Goal: Transaction & Acquisition: Book appointment/travel/reservation

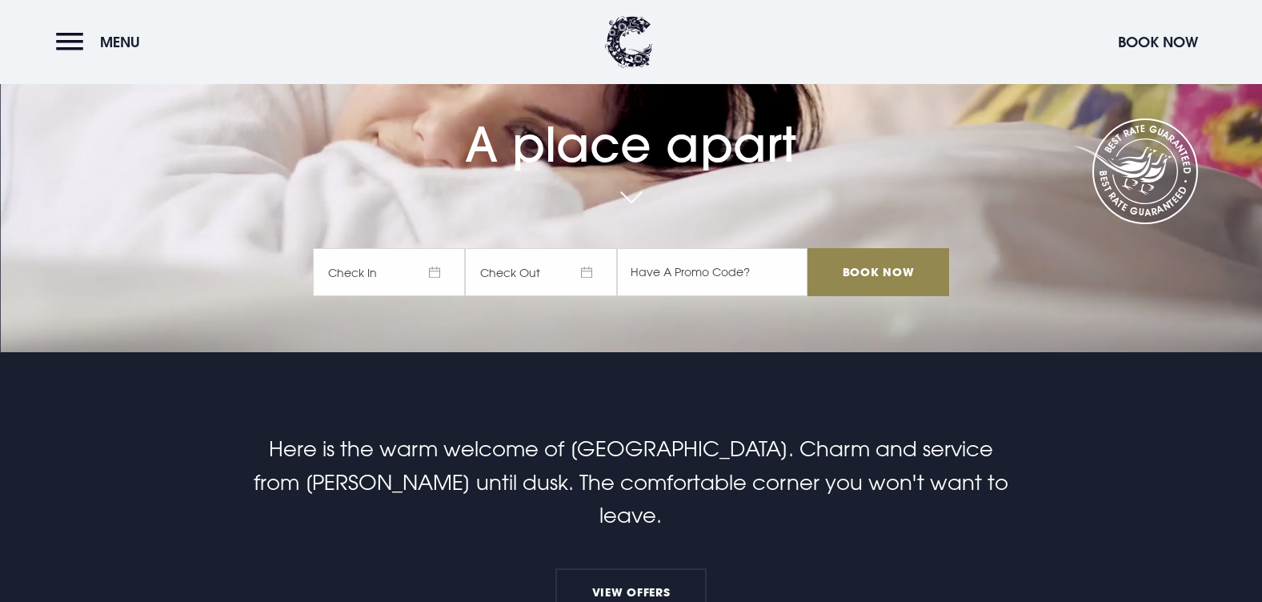
scroll to position [240, 0]
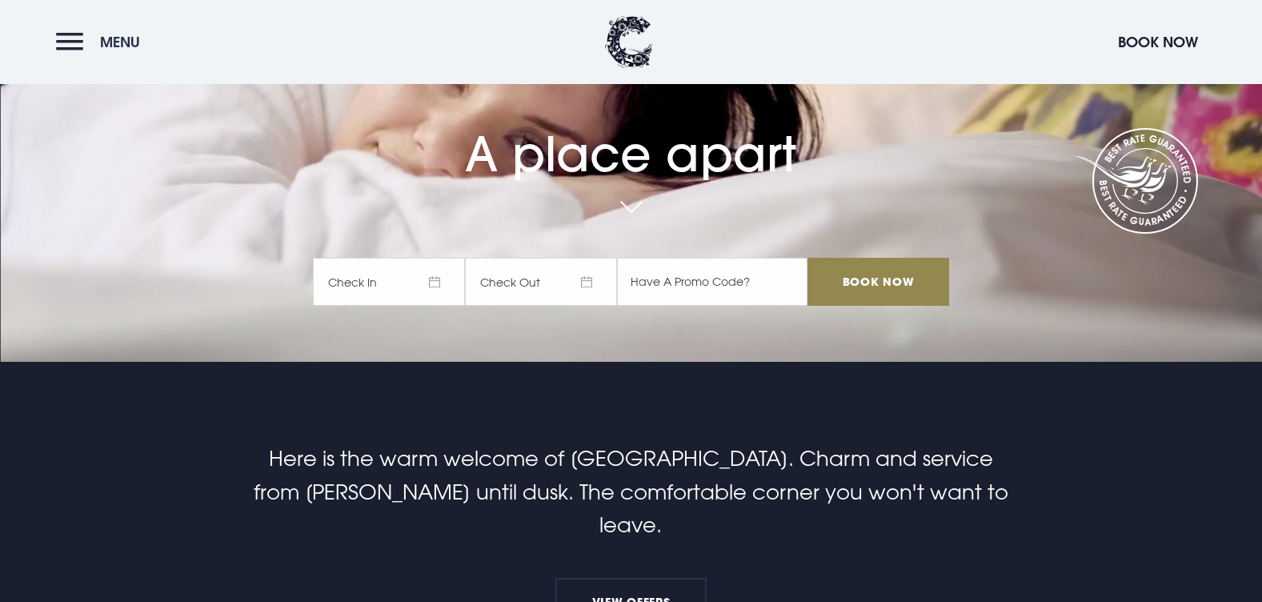
click at [74, 47] on button "Menu" at bounding box center [102, 42] width 92 height 34
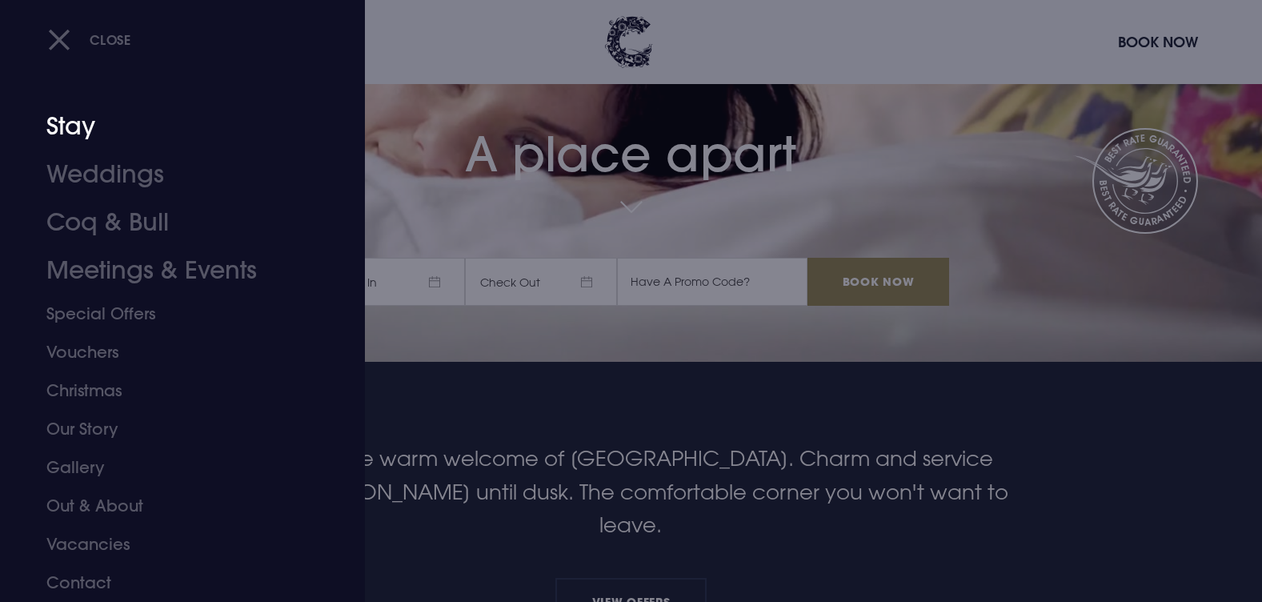
click at [88, 130] on link "Stay" at bounding box center [172, 126] width 253 height 48
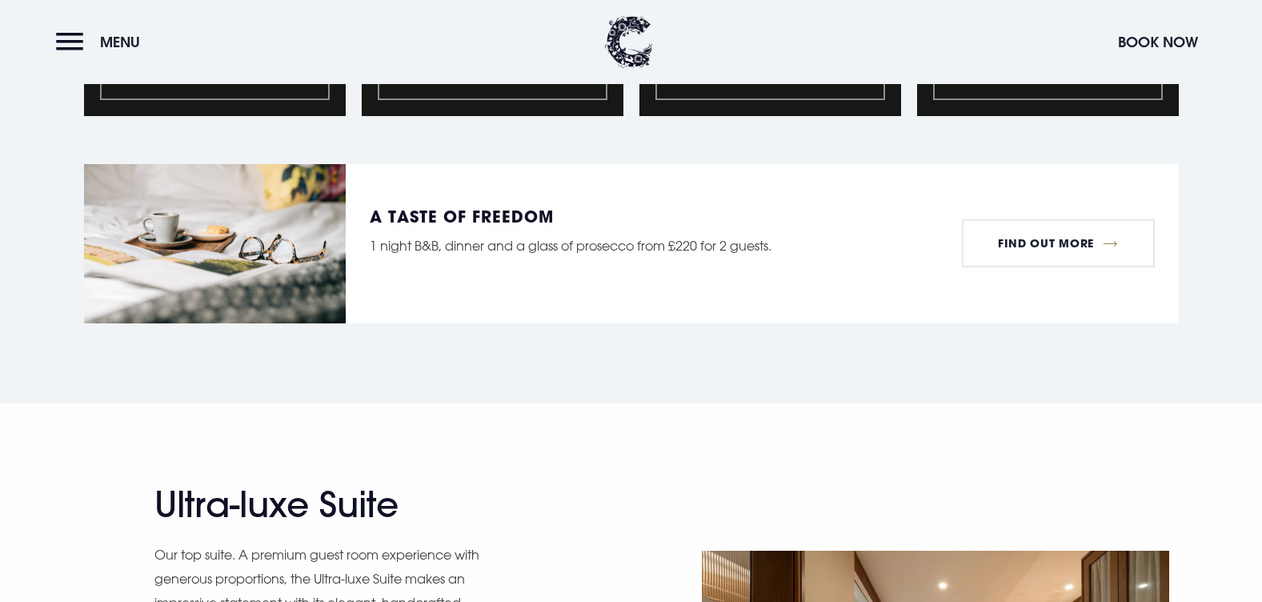
scroll to position [1681, 0]
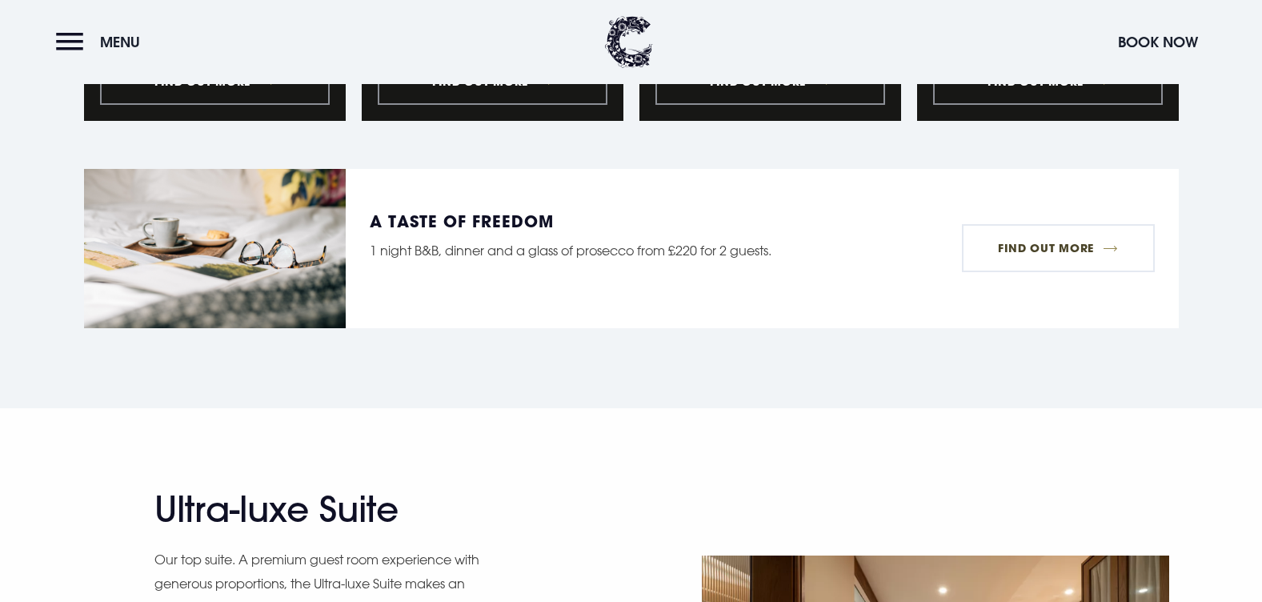
click at [1023, 241] on link "Find Out More" at bounding box center [1058, 248] width 193 height 48
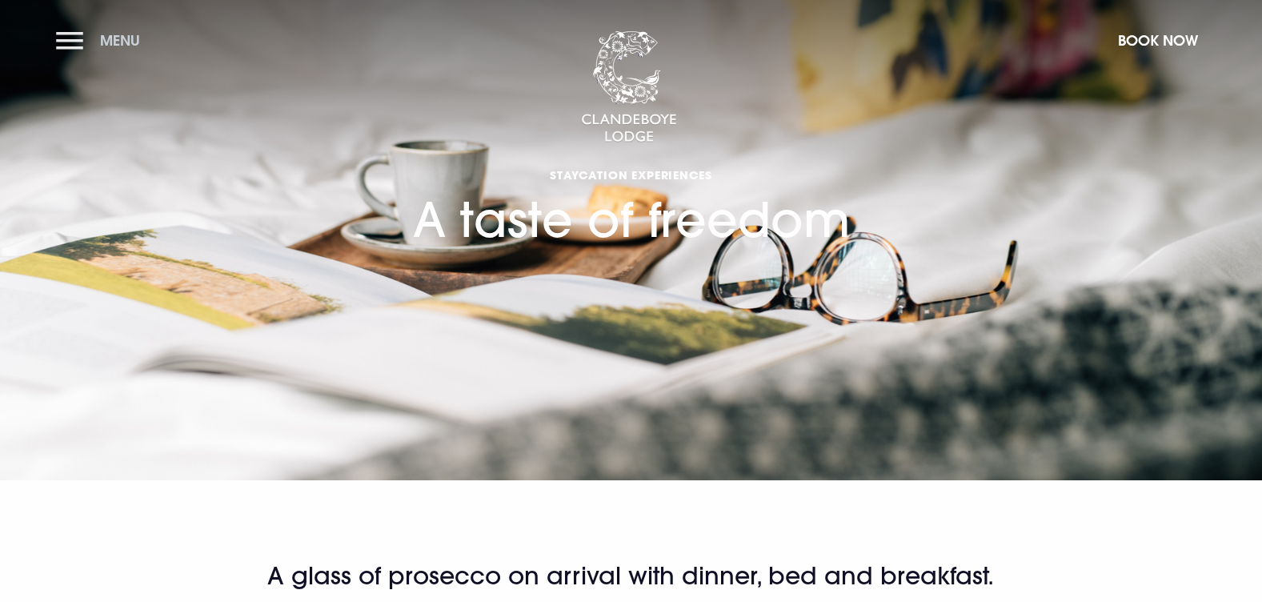
click at [68, 39] on button "Menu" at bounding box center [102, 40] width 92 height 34
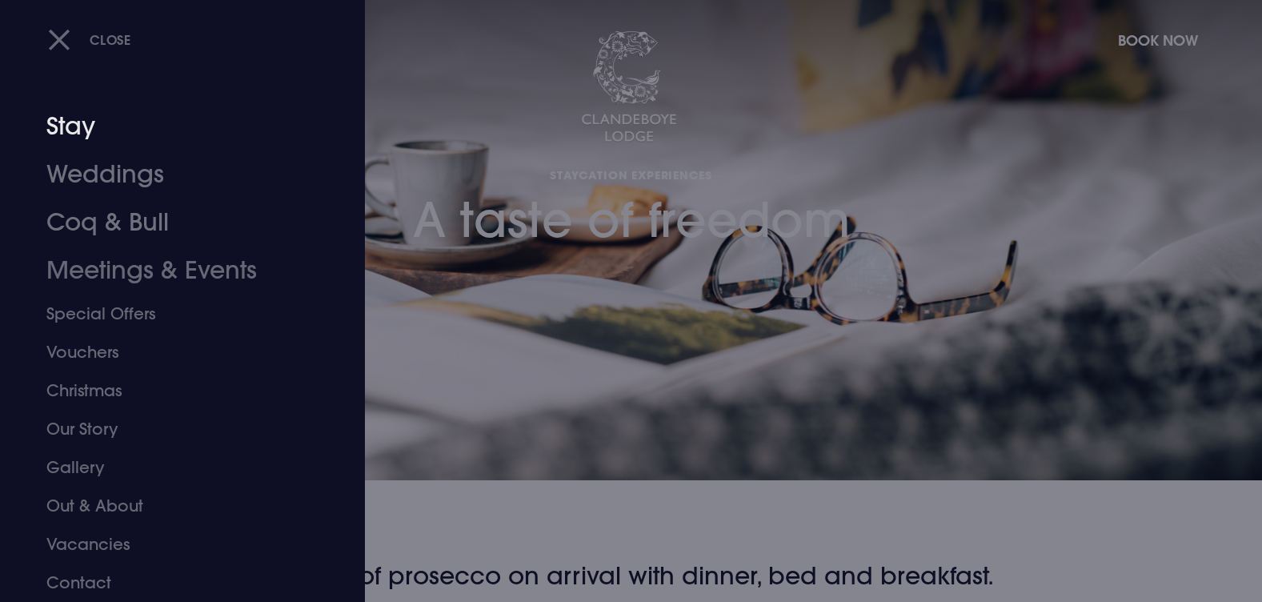
click at [79, 132] on link "Stay" at bounding box center [172, 126] width 253 height 48
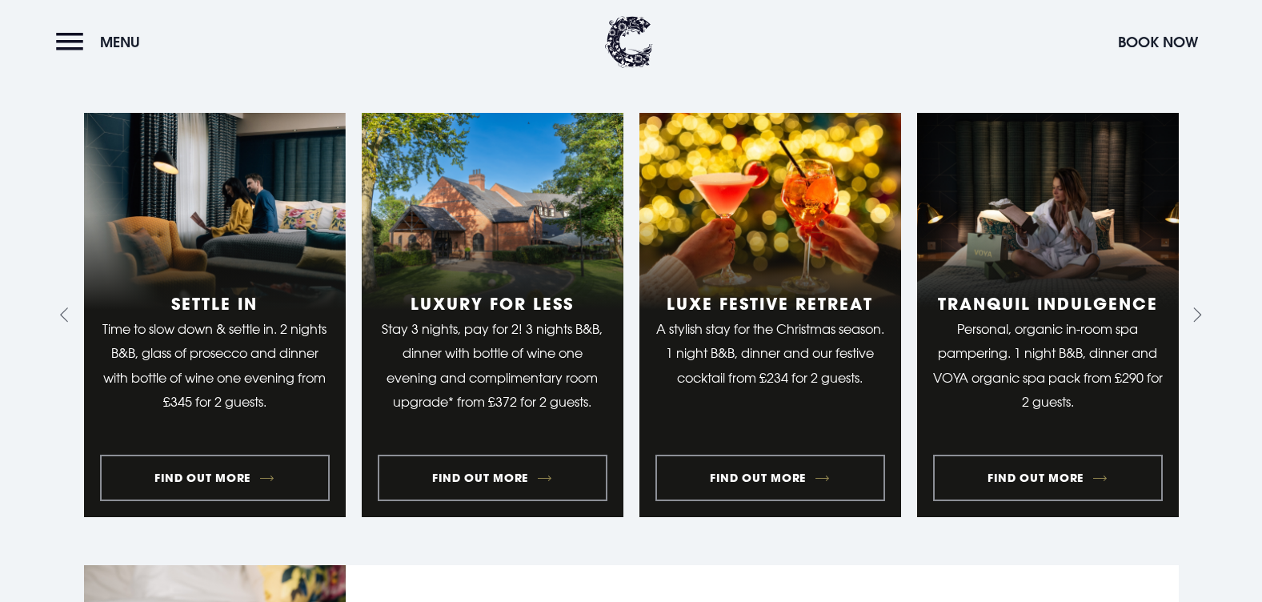
scroll to position [1361, 0]
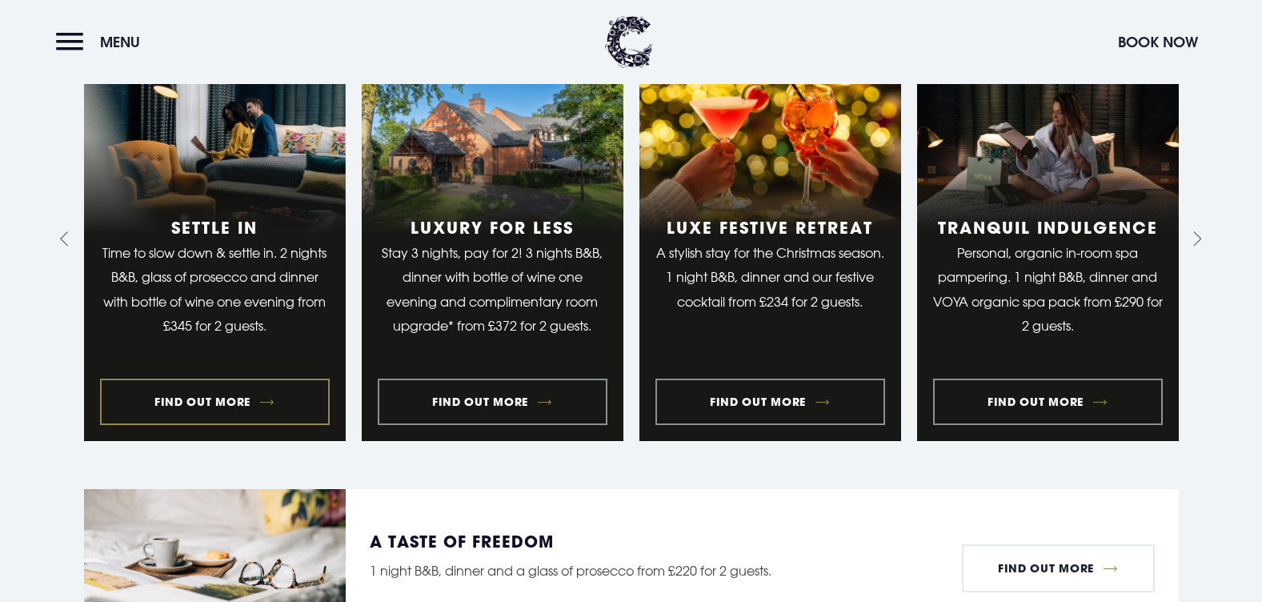
click at [227, 398] on link "1 of 9" at bounding box center [215, 239] width 262 height 404
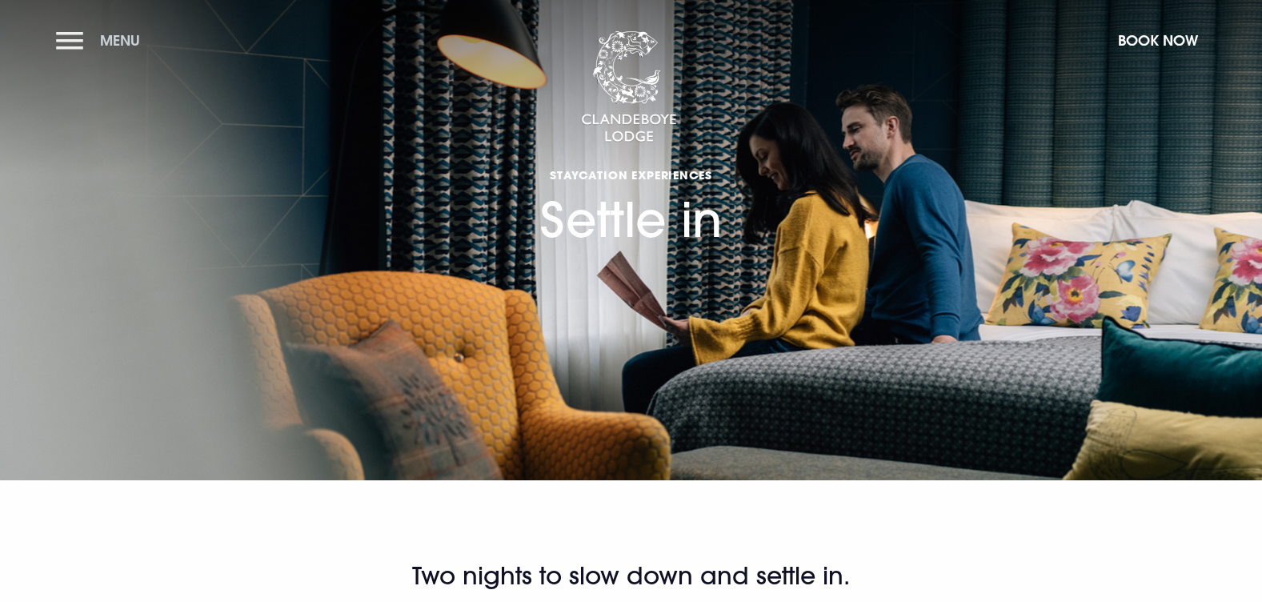
click at [83, 42] on button "Menu" at bounding box center [102, 40] width 92 height 34
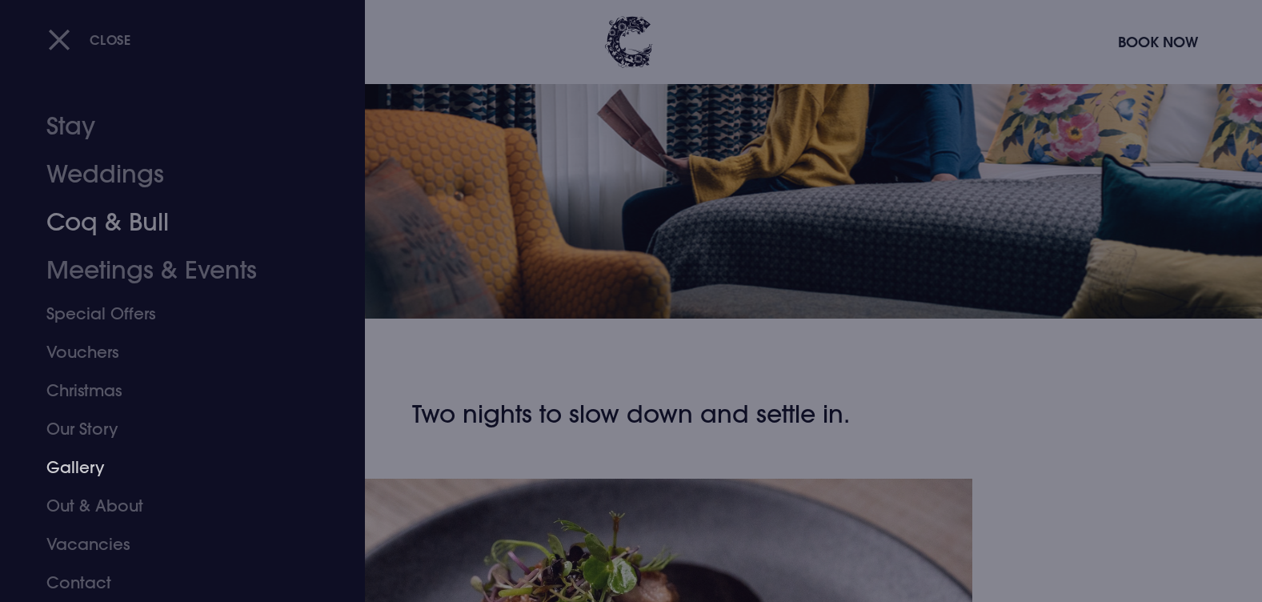
scroll to position [160, 0]
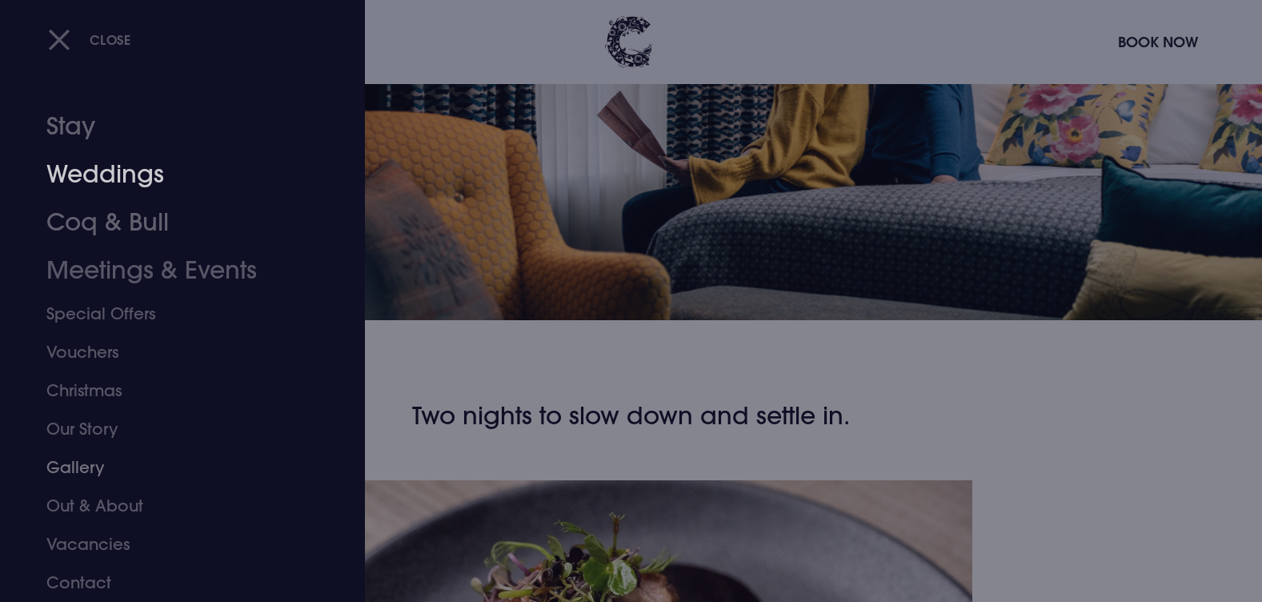
click at [78, 129] on link "Stay" at bounding box center [172, 126] width 253 height 48
click at [82, 124] on link "Stay" at bounding box center [172, 126] width 253 height 48
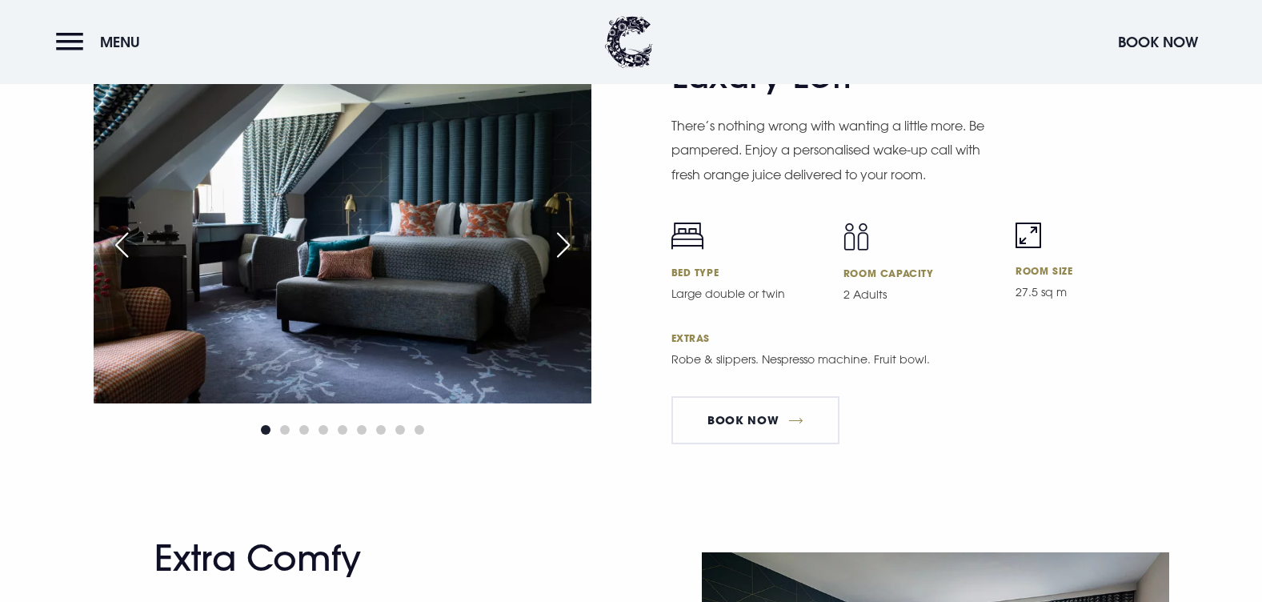
scroll to position [3682, 0]
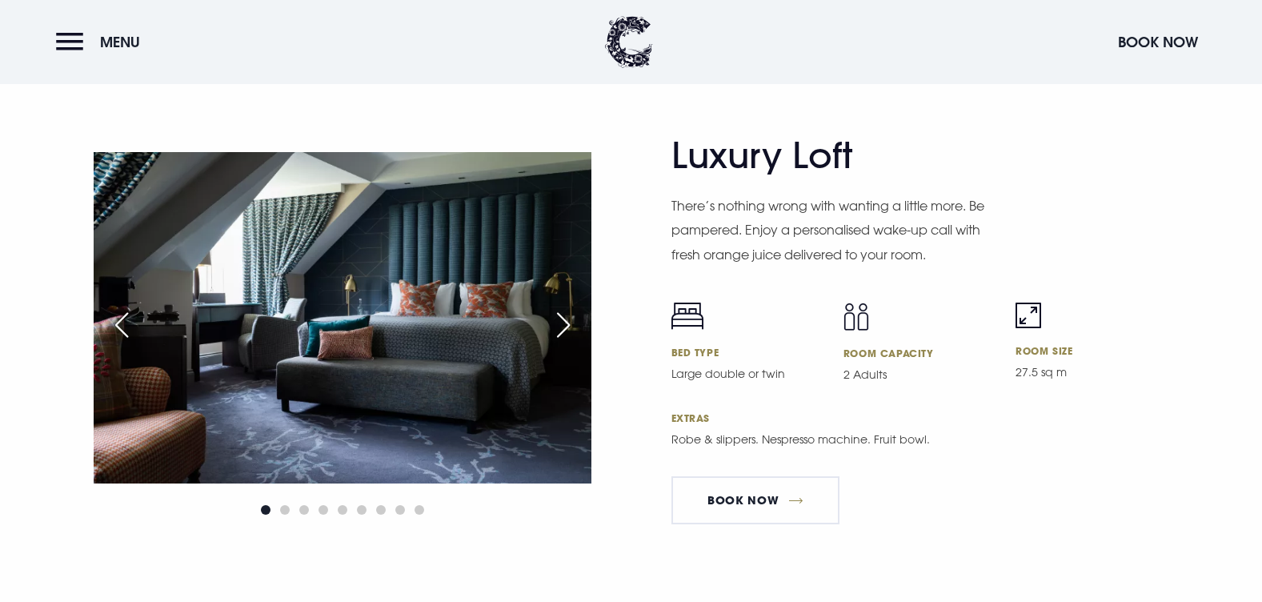
click at [776, 154] on h2 "Luxury Loft" at bounding box center [828, 155] width 312 height 42
click at [776, 232] on p "There’s nothing wrong with wanting a little more. Be pampered. Enjoy a personal…" at bounding box center [836, 230] width 328 height 73
click at [285, 257] on img at bounding box center [343, 317] width 498 height 331
click at [796, 138] on h2 "Luxury Loft" at bounding box center [828, 155] width 312 height 42
click at [802, 499] on link "Book Now" at bounding box center [756, 500] width 168 height 48
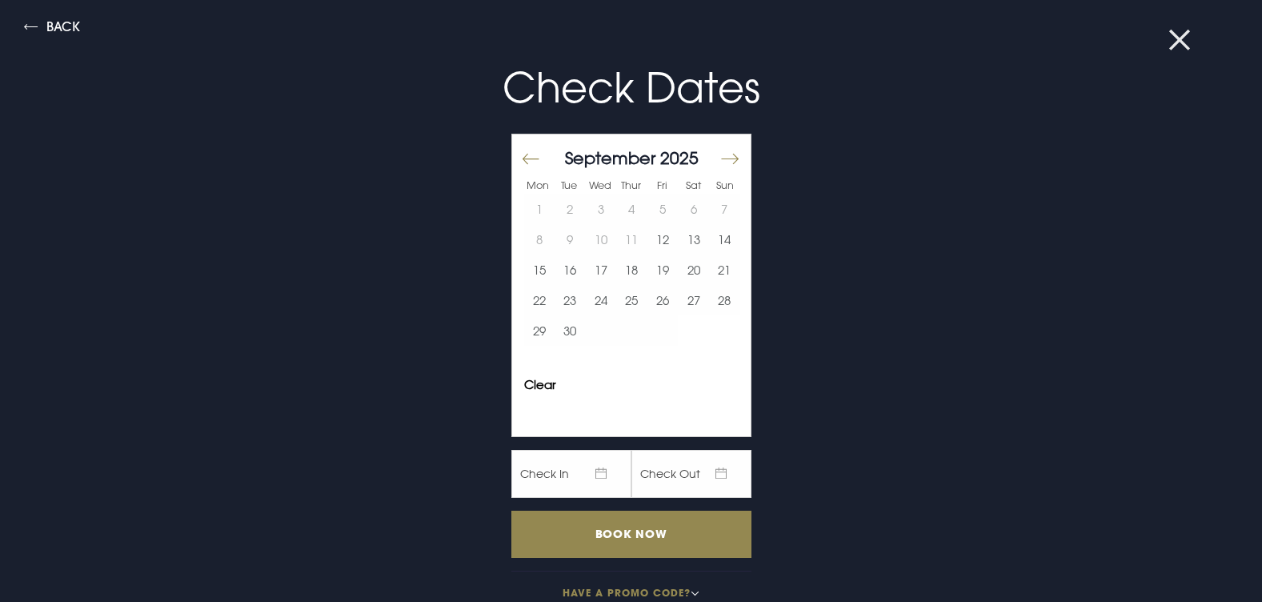
click at [1186, 42] on button at bounding box center [1190, 40] width 42 height 16
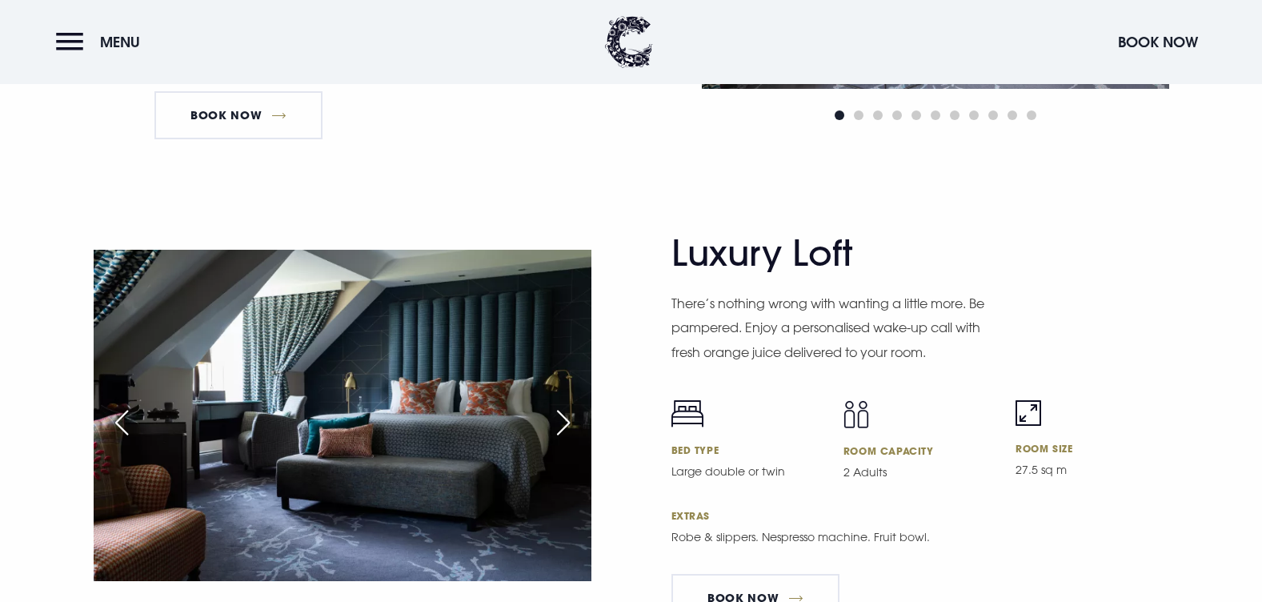
scroll to position [3602, 0]
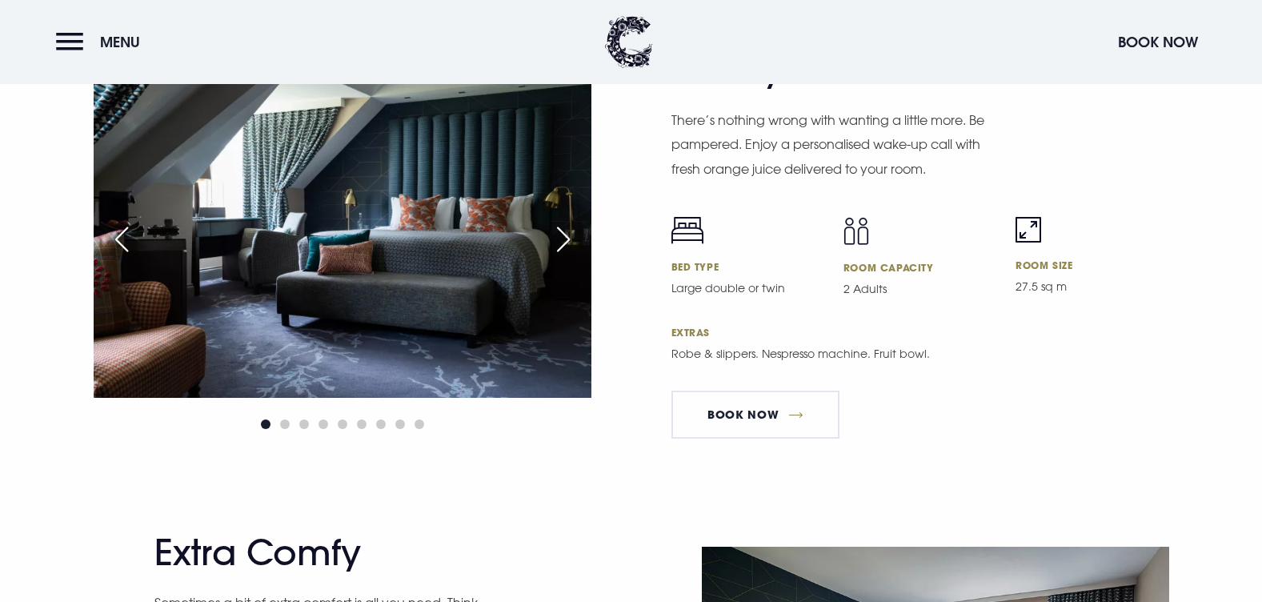
scroll to position [3922, 0]
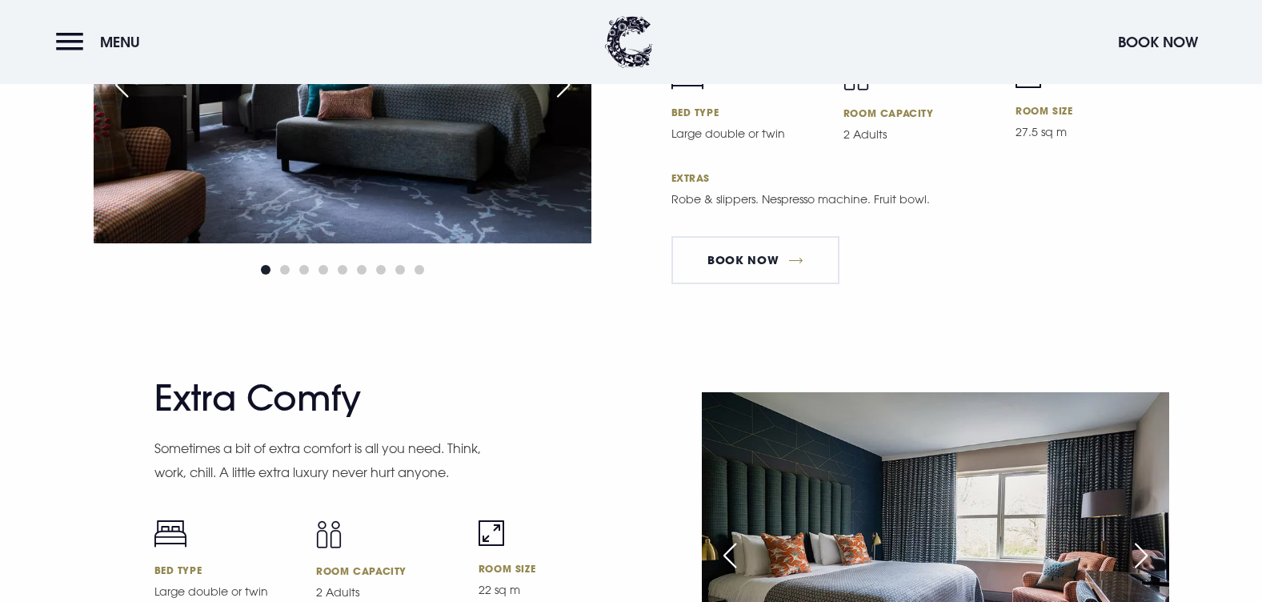
click at [276, 265] on div at bounding box center [343, 269] width 498 height 19
click at [283, 265] on span "Go to slide 2" at bounding box center [285, 270] width 10 height 10
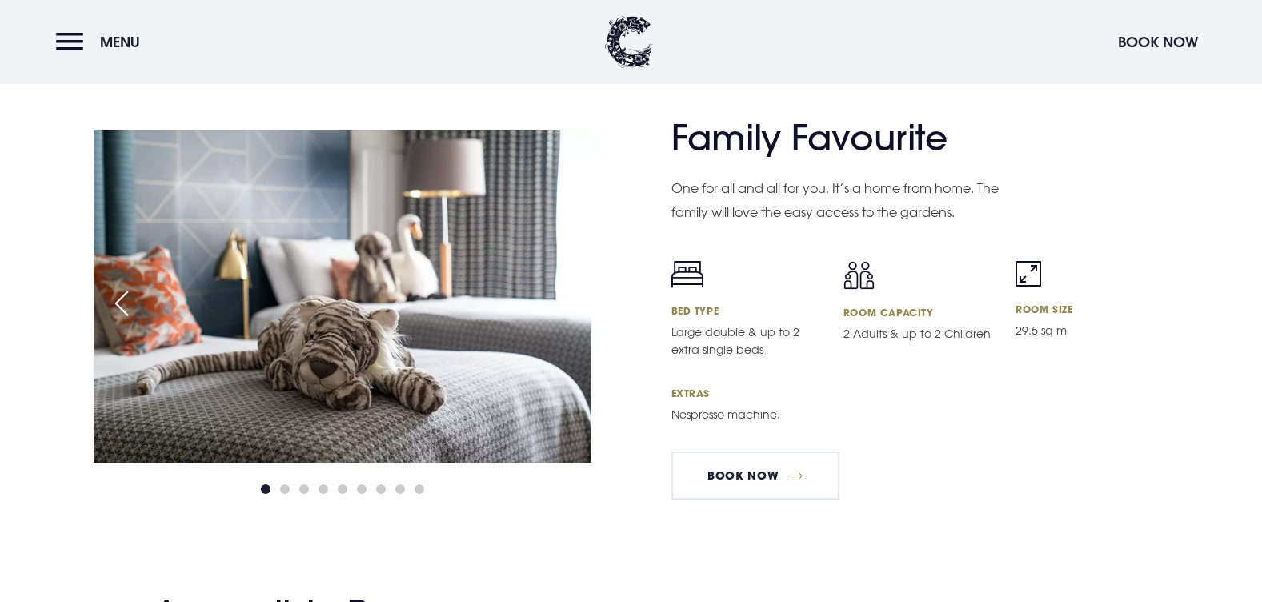
scroll to position [4642, 0]
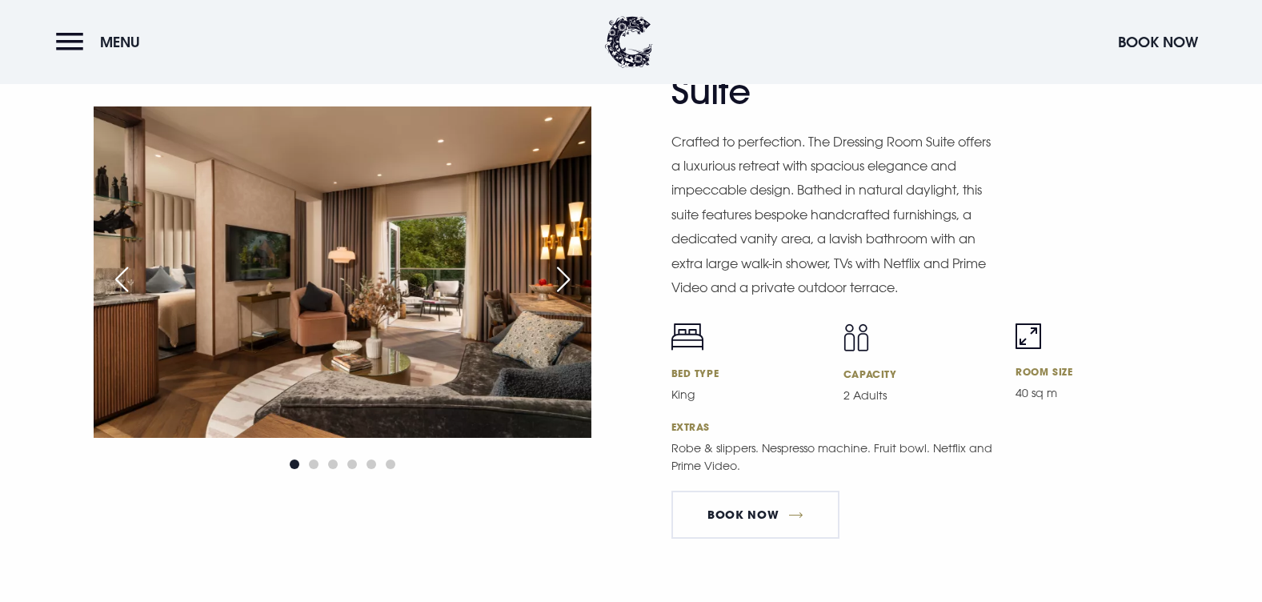
scroll to position [2721, 0]
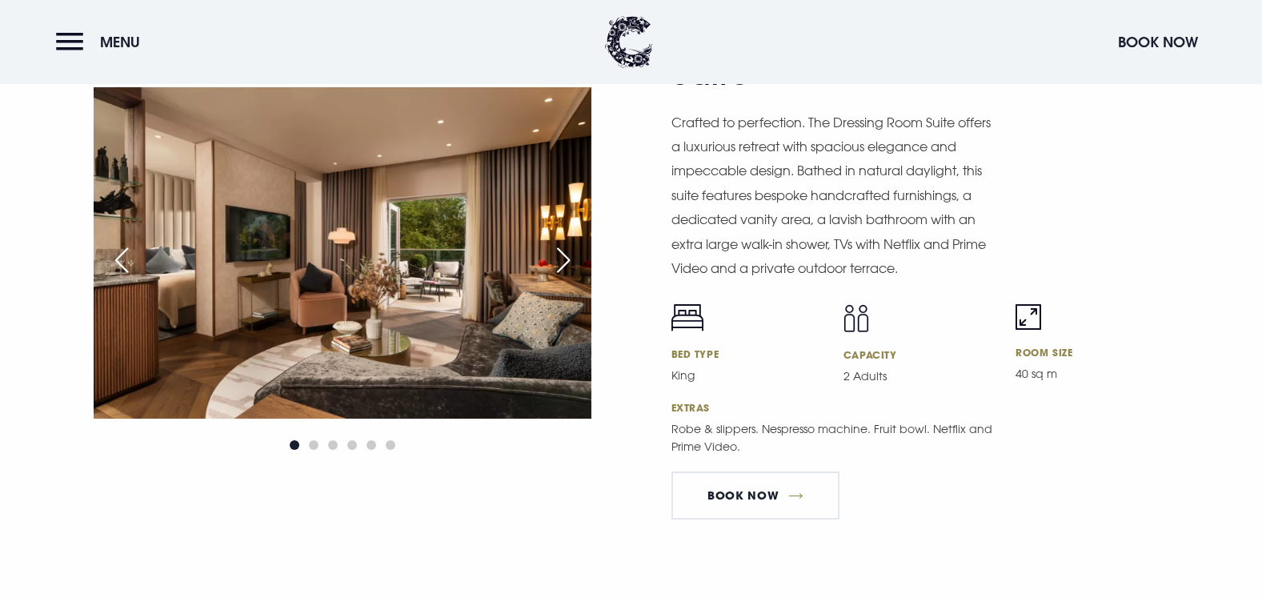
click at [566, 260] on div "Next slide" at bounding box center [563, 260] width 40 height 35
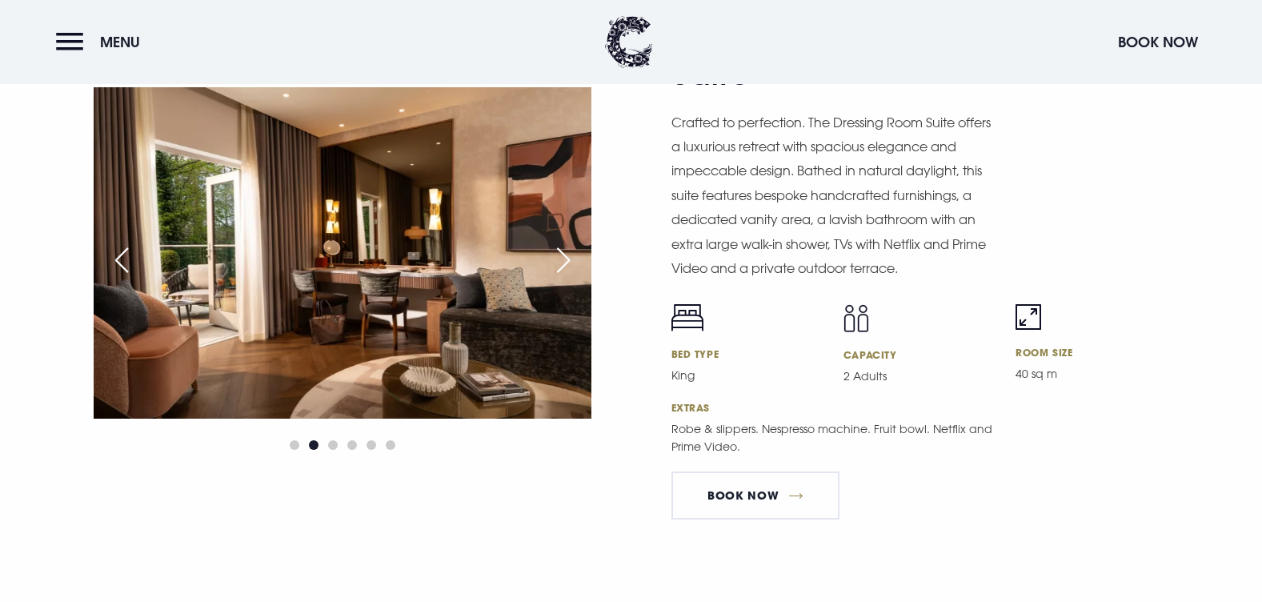
click at [566, 260] on div "Next slide" at bounding box center [563, 260] width 40 height 35
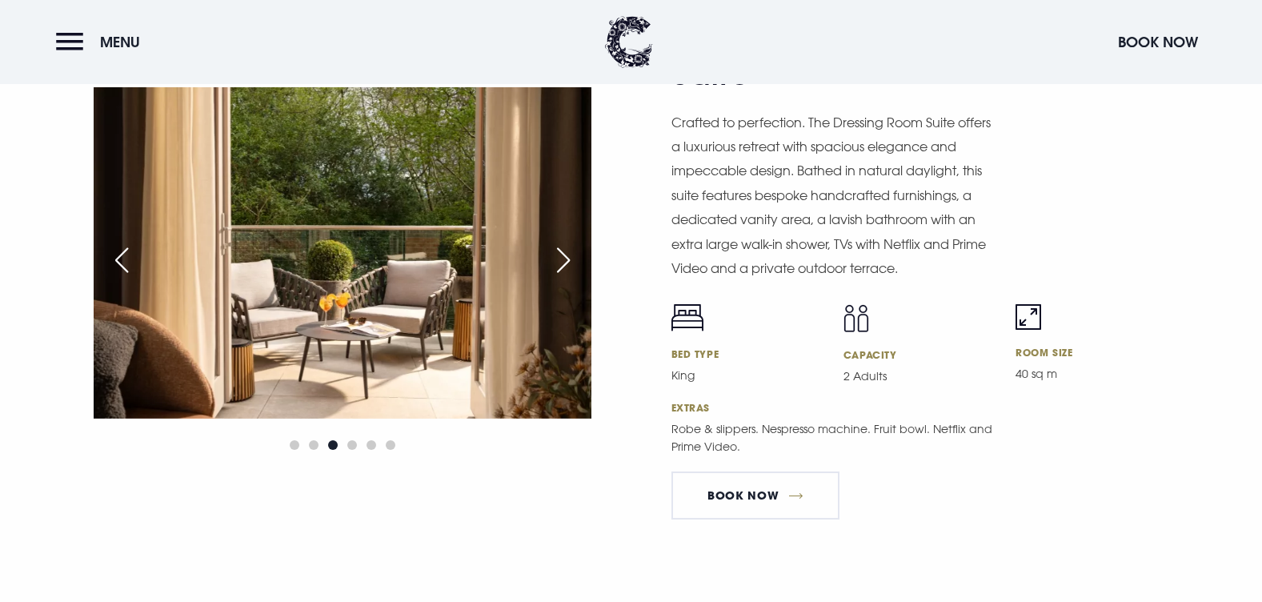
click at [566, 260] on div "Next slide" at bounding box center [563, 260] width 40 height 35
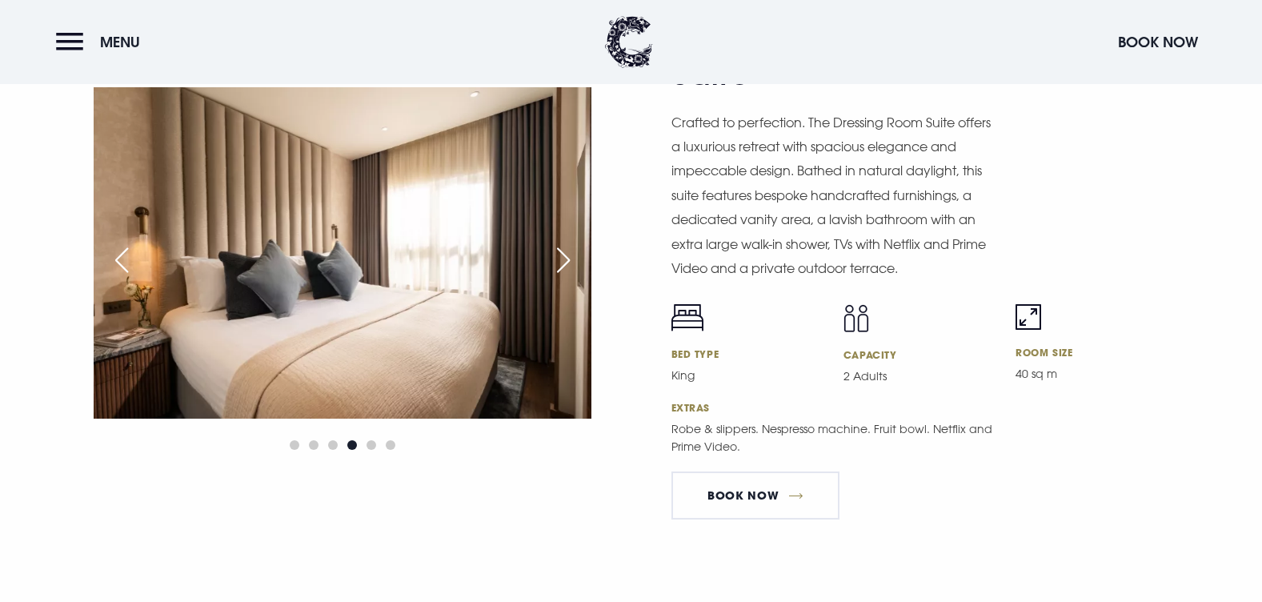
click at [566, 260] on div "Next slide" at bounding box center [563, 260] width 40 height 35
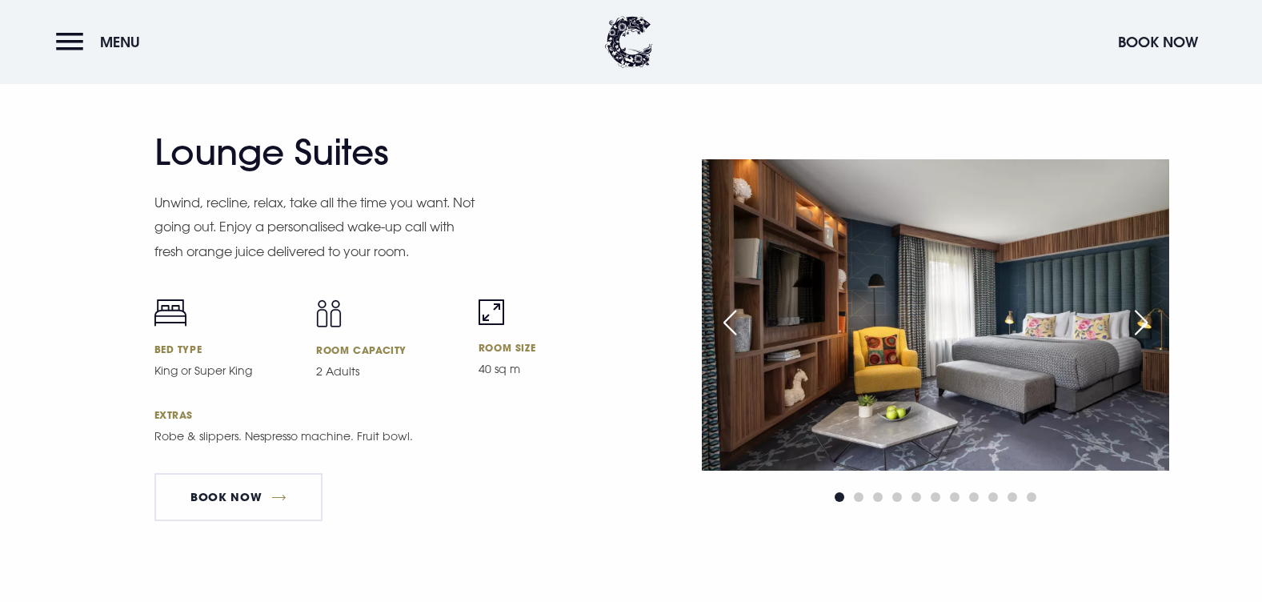
scroll to position [3202, 0]
click at [1137, 319] on div "Next slide" at bounding box center [1141, 323] width 40 height 35
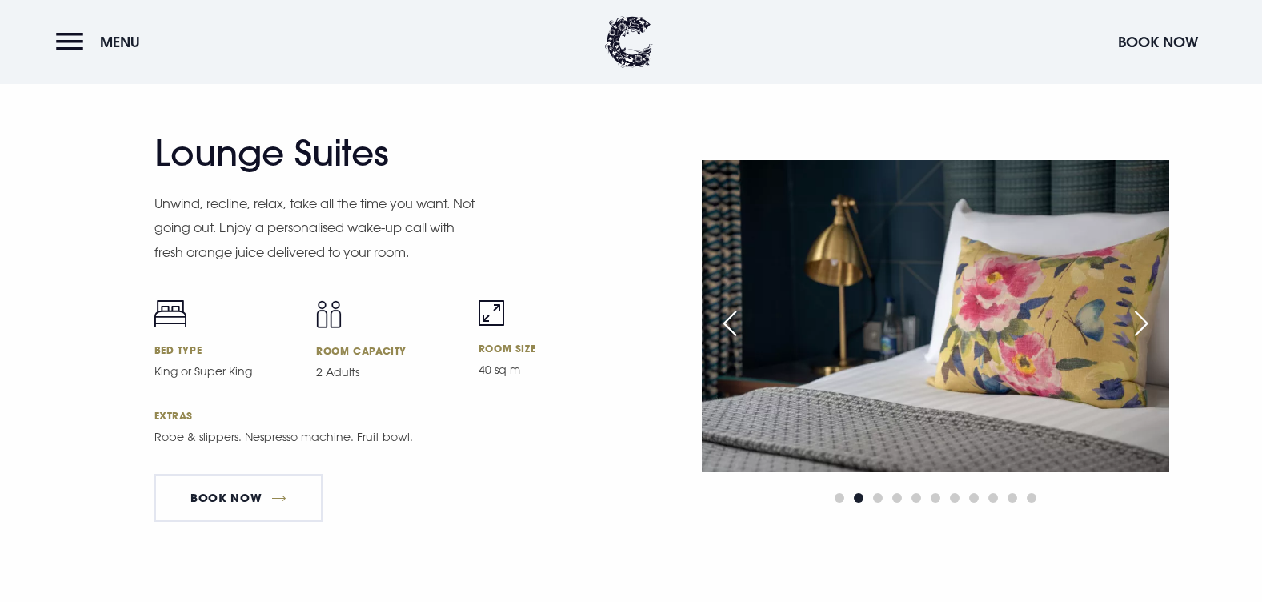
click at [1137, 319] on div "Next slide" at bounding box center [1141, 323] width 40 height 35
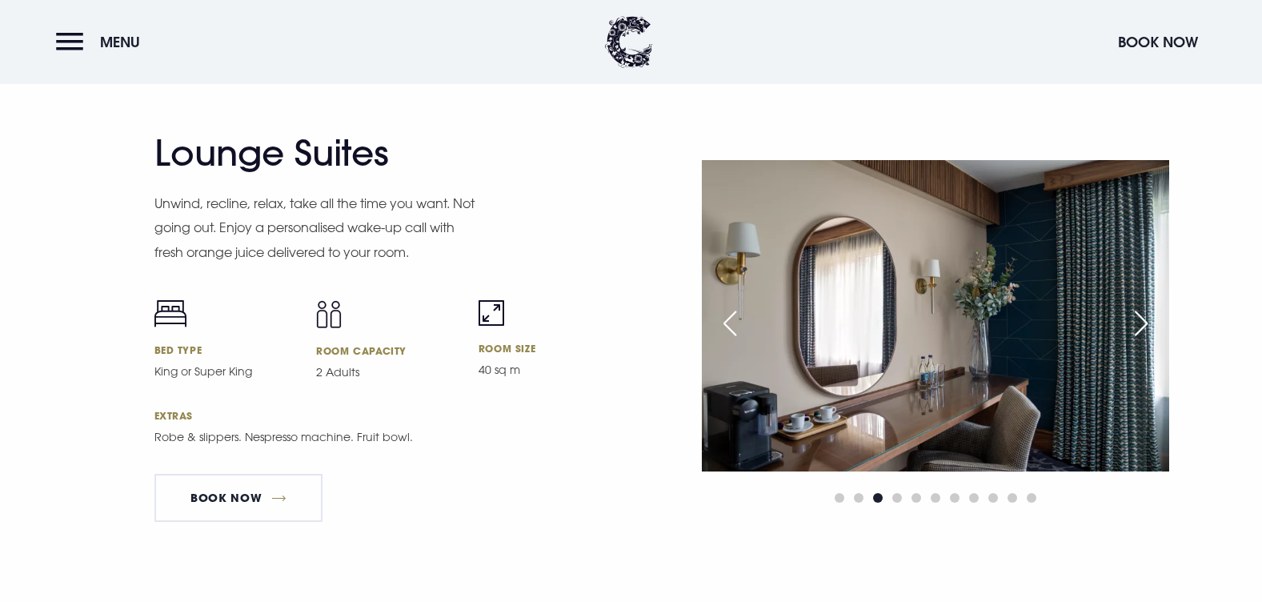
click at [1137, 319] on div "Next slide" at bounding box center [1141, 323] width 40 height 35
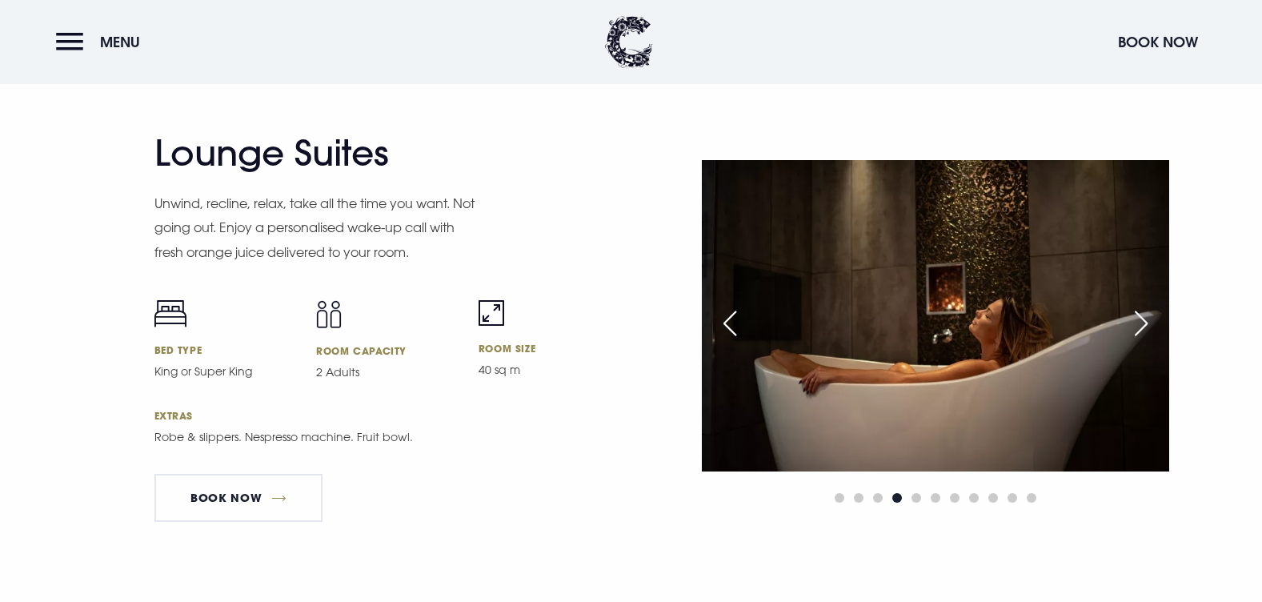
click at [1137, 319] on div "Next slide" at bounding box center [1141, 323] width 40 height 35
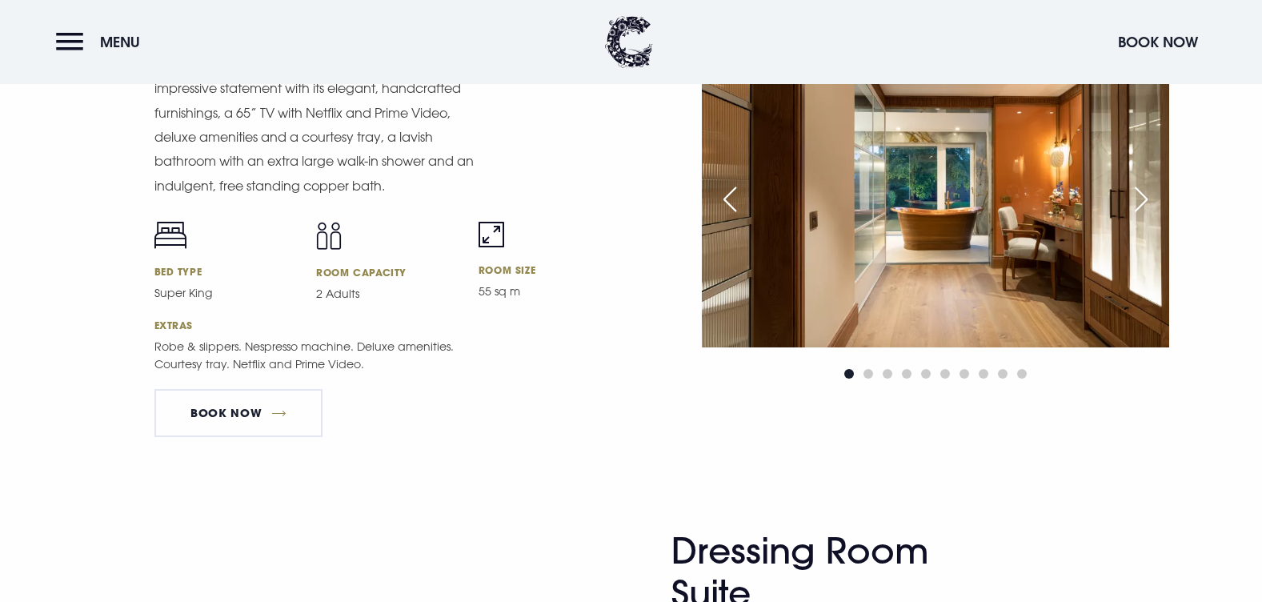
scroll to position [2161, 0]
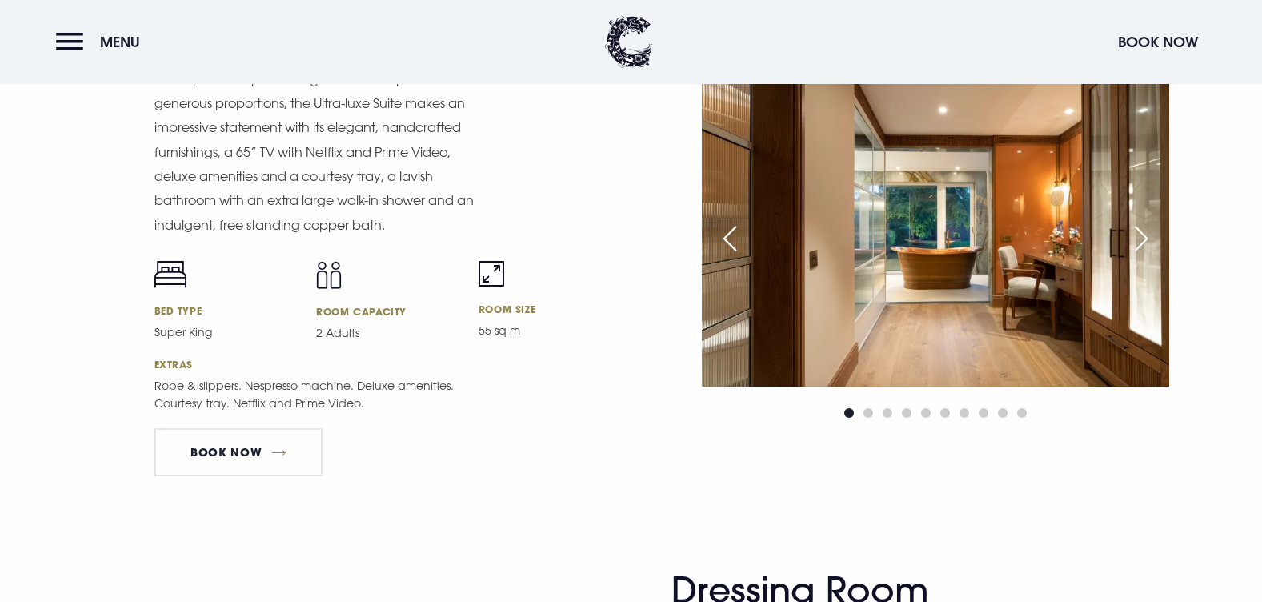
click at [1131, 243] on div "Next slide" at bounding box center [1141, 238] width 40 height 35
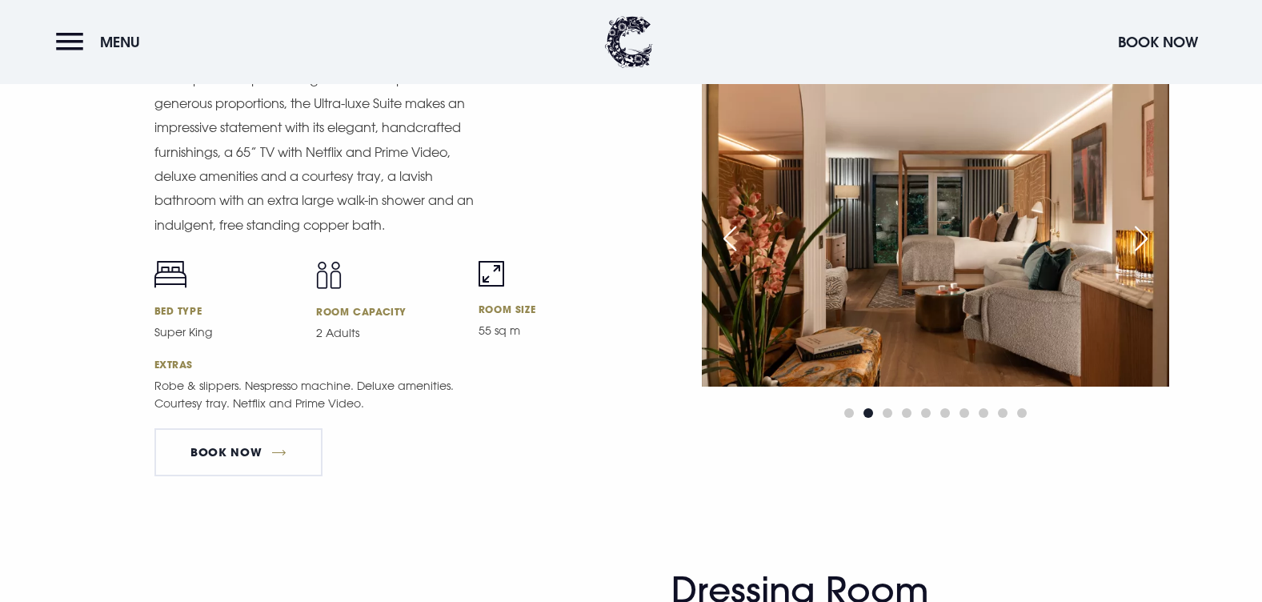
click at [1131, 243] on div "Next slide" at bounding box center [1141, 238] width 40 height 35
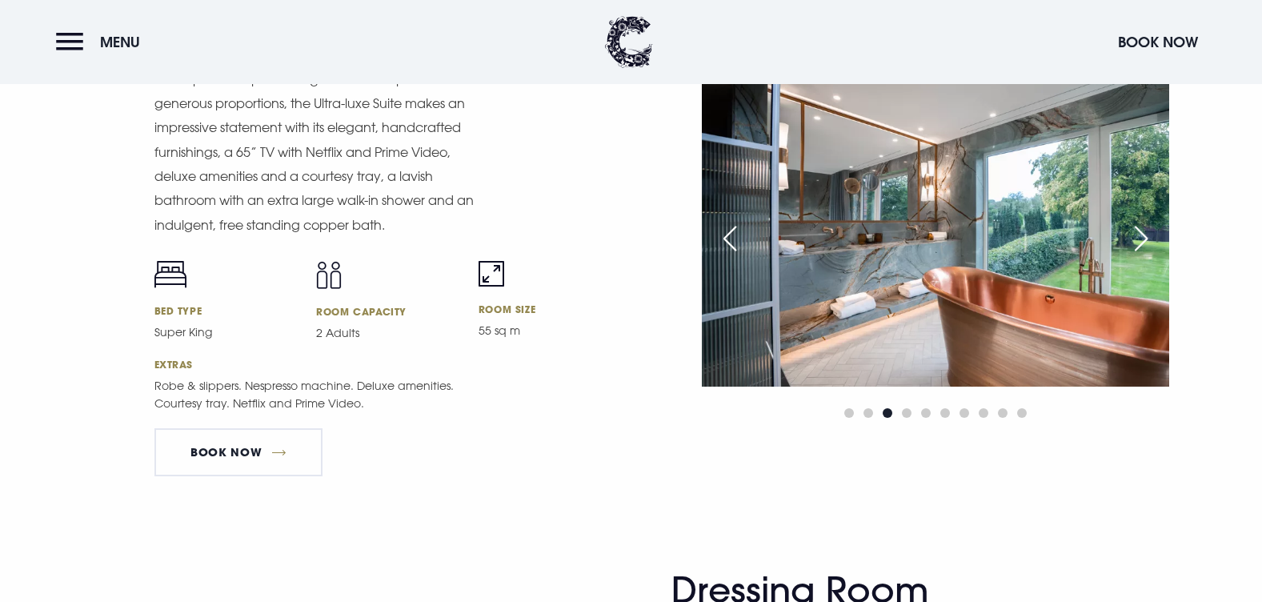
click at [1130, 243] on div "Next slide" at bounding box center [1141, 238] width 40 height 35
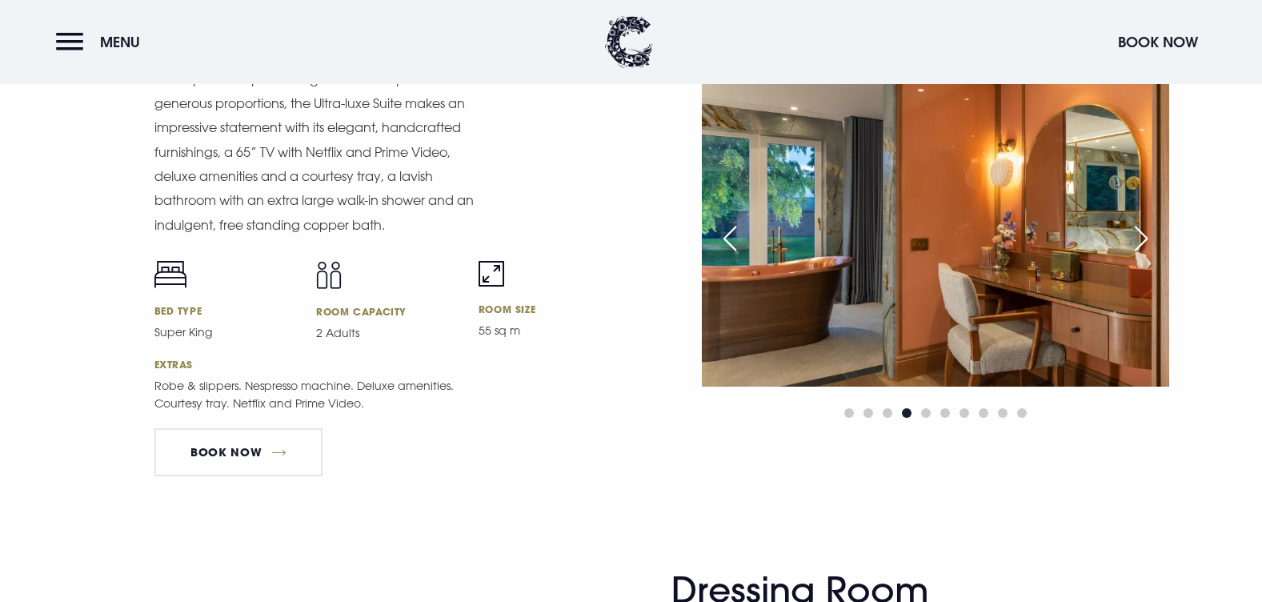
click at [1130, 243] on div "Next slide" at bounding box center [1141, 238] width 40 height 35
